Goal: Find specific page/section: Find specific page/section

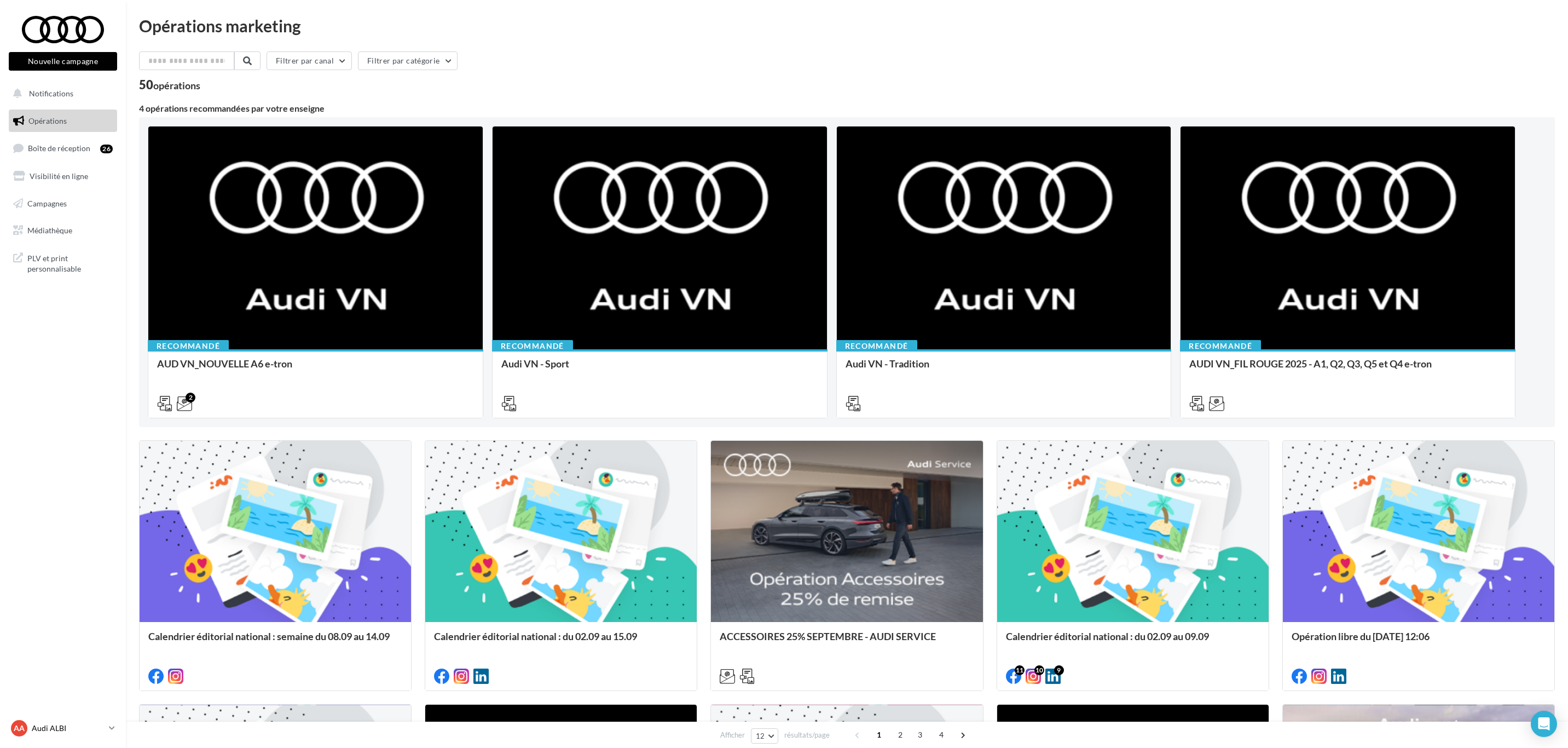
click at [45, 731] on p "Audi ALBI" at bounding box center [68, 728] width 73 height 11
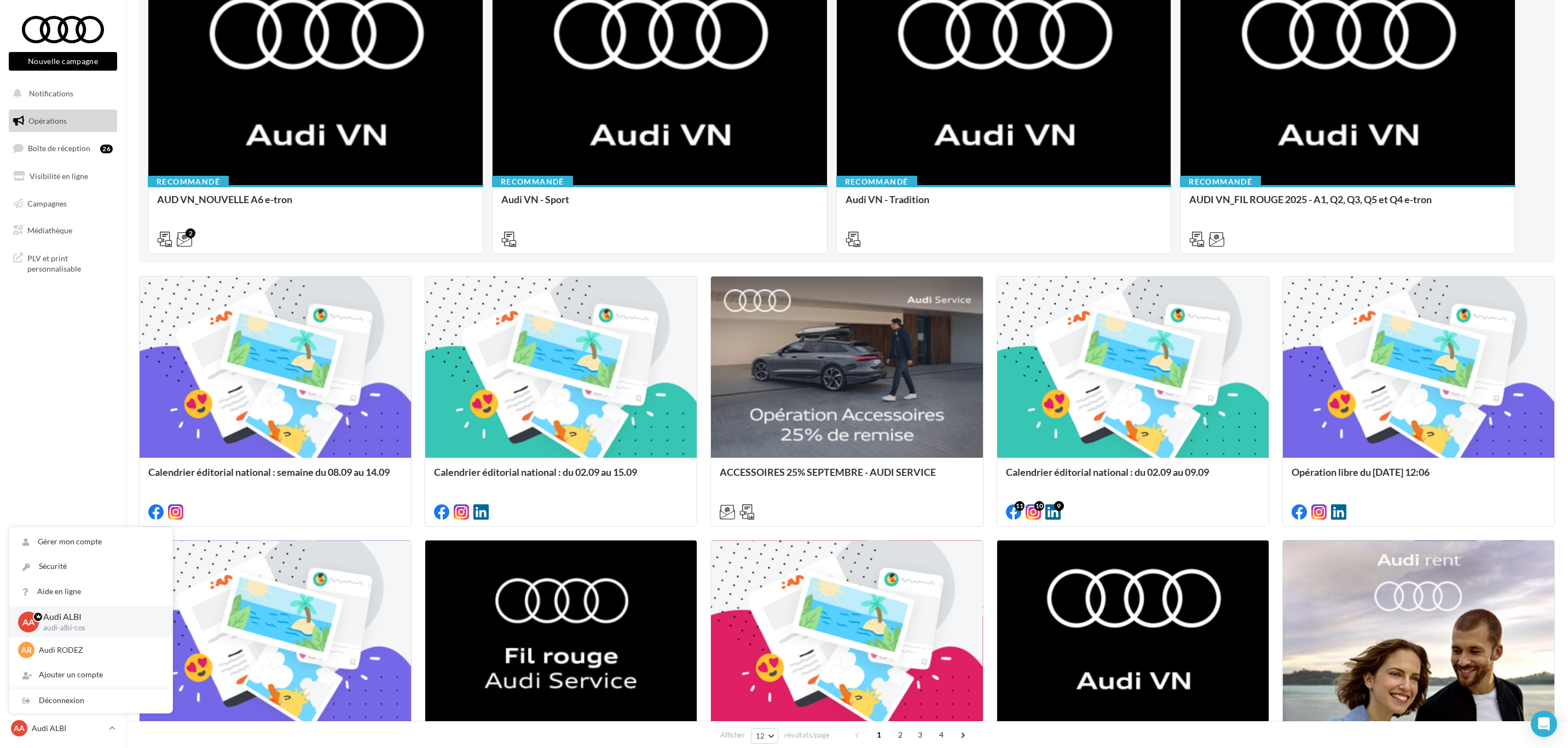
click at [39, 421] on nav "Nouvelle campagne Nouvelle campagne Notifications Opérations Boîte de réception…" at bounding box center [63, 374] width 126 height 748
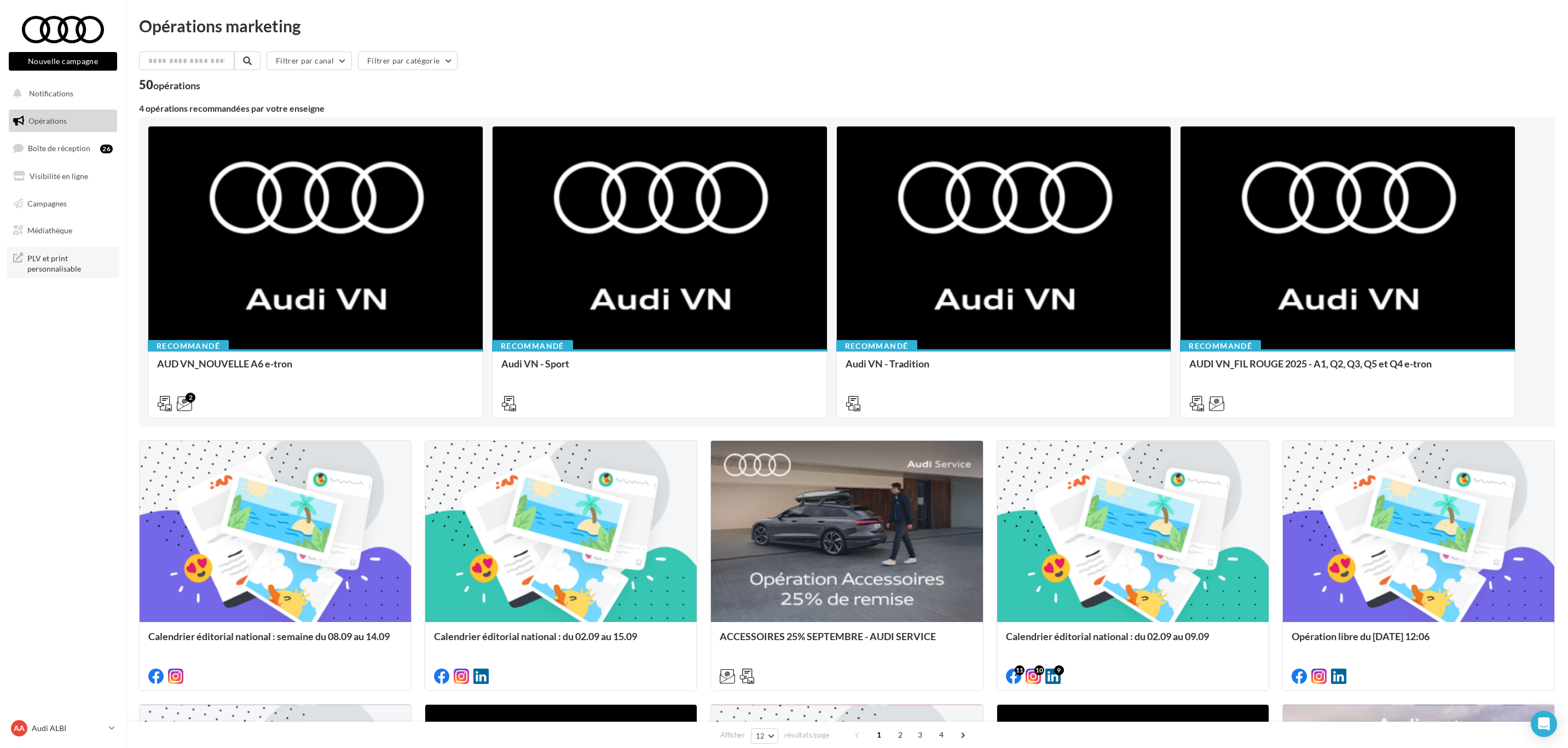
click at [36, 263] on span "PLV et print personnalisable" at bounding box center [70, 262] width 85 height 24
click at [49, 253] on span "PLV et print personnalisable" at bounding box center [70, 262] width 85 height 24
